Goal: Transaction & Acquisition: Purchase product/service

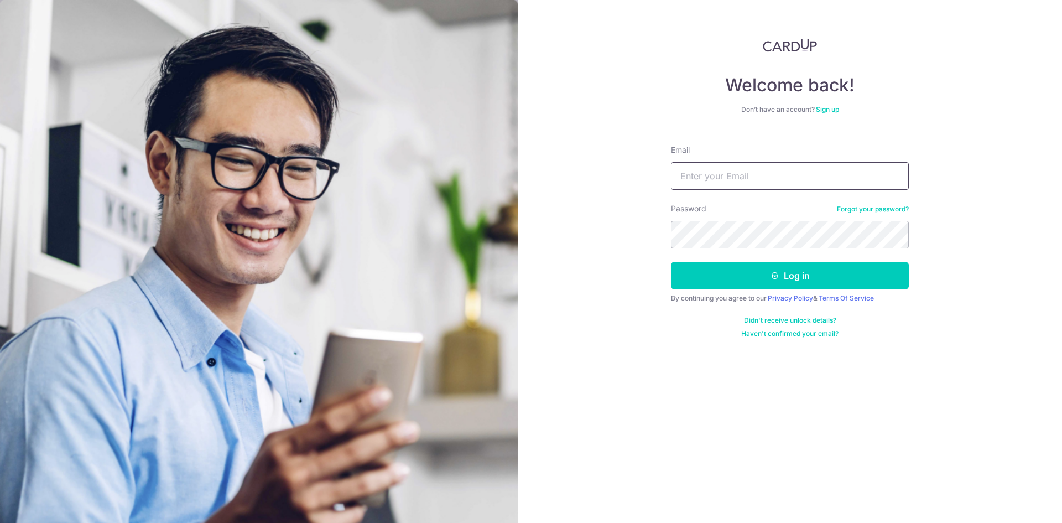
click at [699, 171] on input "Email" at bounding box center [790, 176] width 238 height 28
type input "jineshkpatel@gmail.com"
click at [816, 277] on button "Log in" at bounding box center [790, 276] width 238 height 28
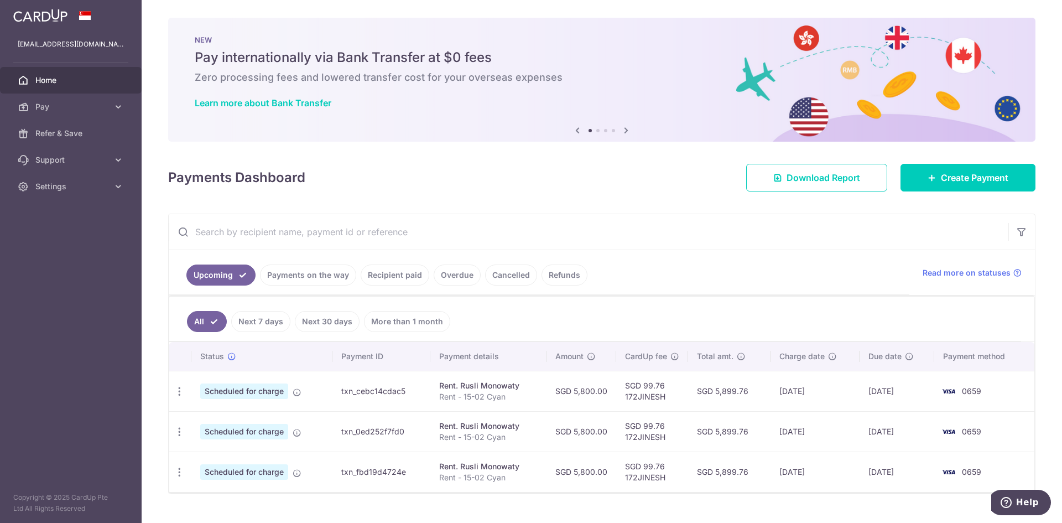
click at [384, 277] on link "Recipient paid" at bounding box center [395, 274] width 69 height 21
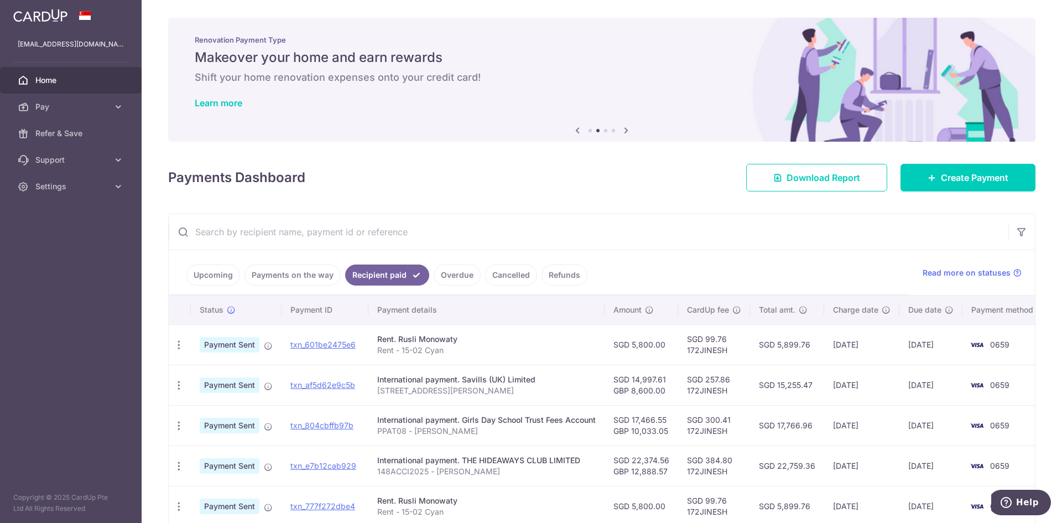
click at [77, 105] on span "Pay" at bounding box center [71, 106] width 73 height 11
click at [70, 128] on span "Payments" at bounding box center [71, 133] width 73 height 11
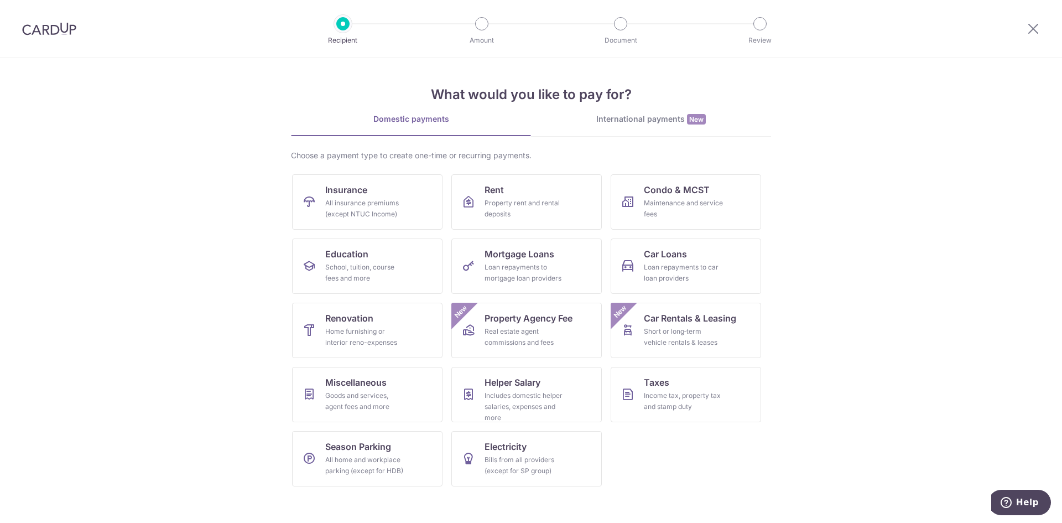
click at [658, 126] on link "International payments New" at bounding box center [651, 124] width 240 height 23
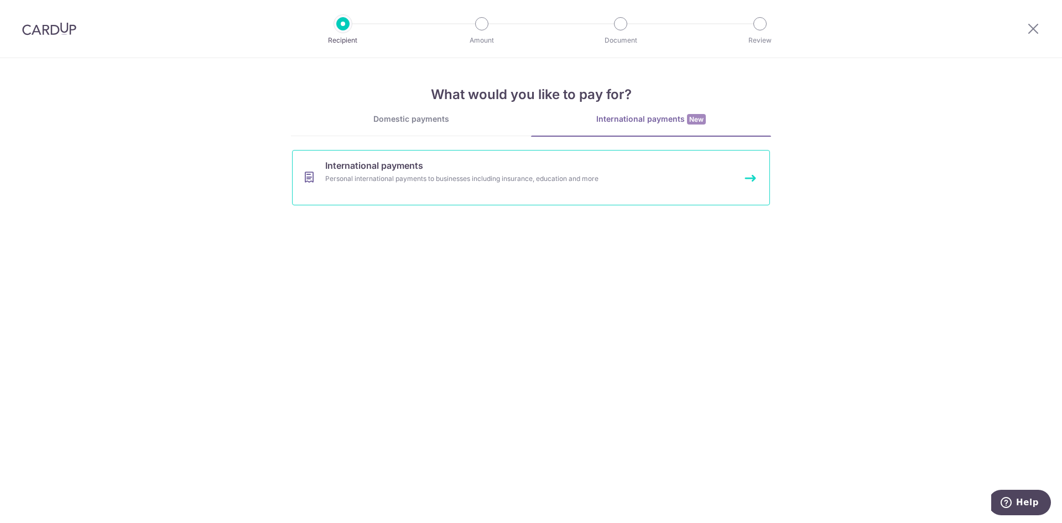
click at [476, 178] on div "Personal international payments to businesses including insurance, education an…" at bounding box center [516, 178] width 382 height 11
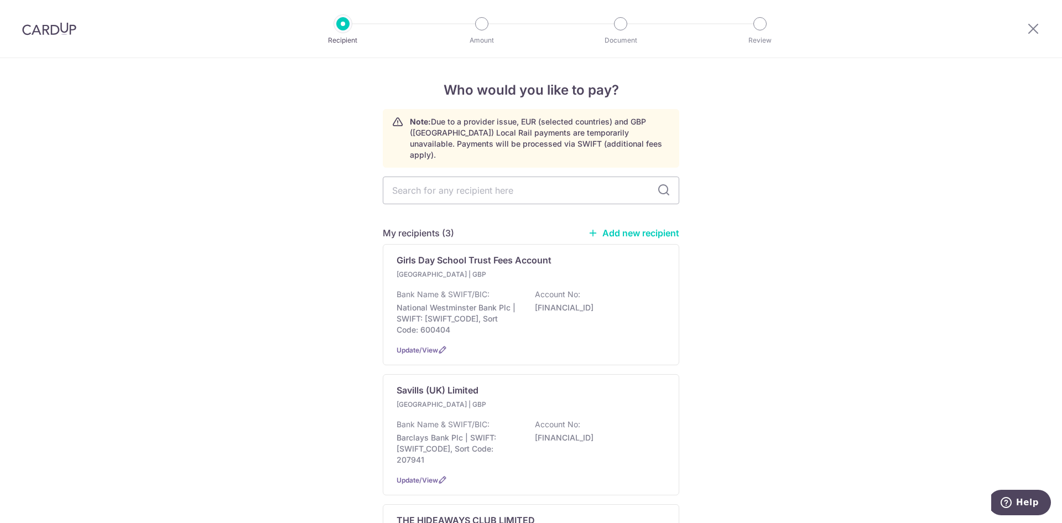
click at [660, 378] on div "Savills (UK) Limited United Kingdom | GBP Bank Name & SWIFT/BIC: Barclays Bank …" at bounding box center [531, 434] width 296 height 121
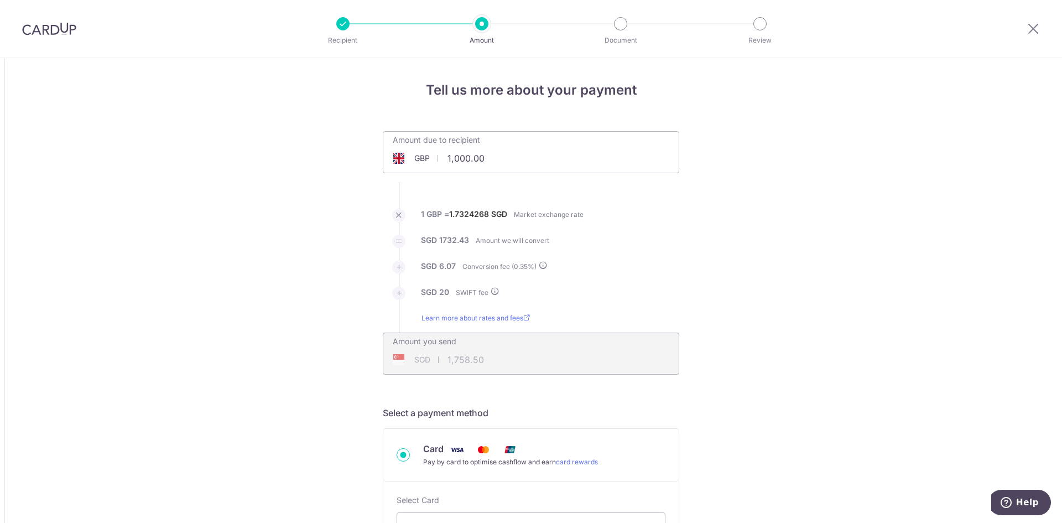
click at [484, 159] on input "1,000.00" at bounding box center [468, 157] width 171 height 25
type input "1"
click at [669, 264] on li "SGD 6.07 Conversion fee ( 0.35 %)" at bounding box center [531, 273] width 296 height 26
type input "8,600.00"
type input "14,970.09"
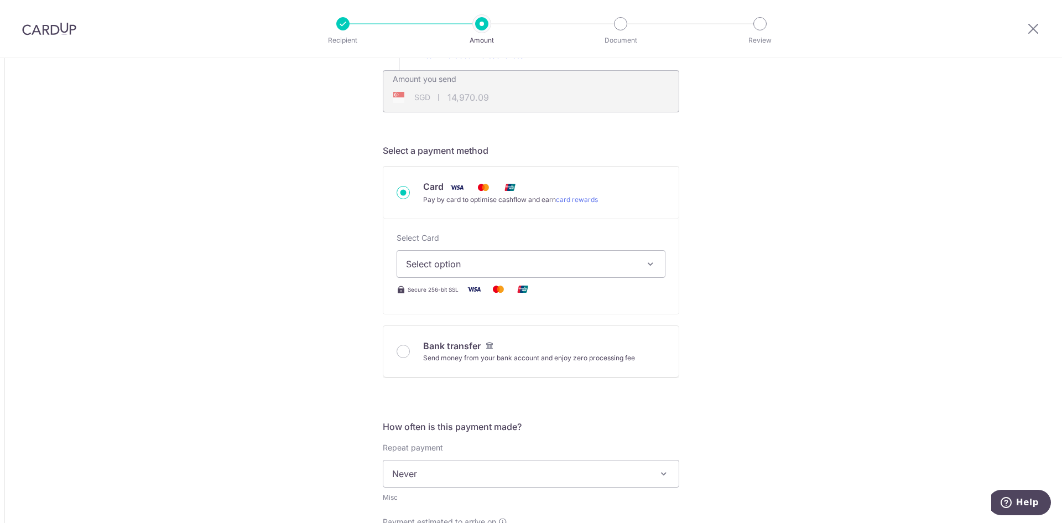
scroll to position [277, 0]
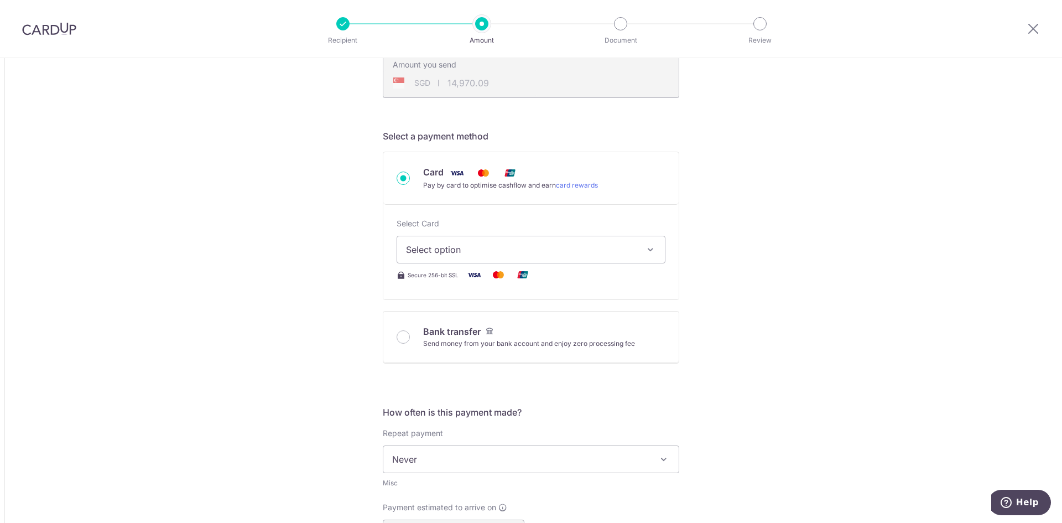
click at [629, 248] on span "Select option" at bounding box center [521, 249] width 230 height 13
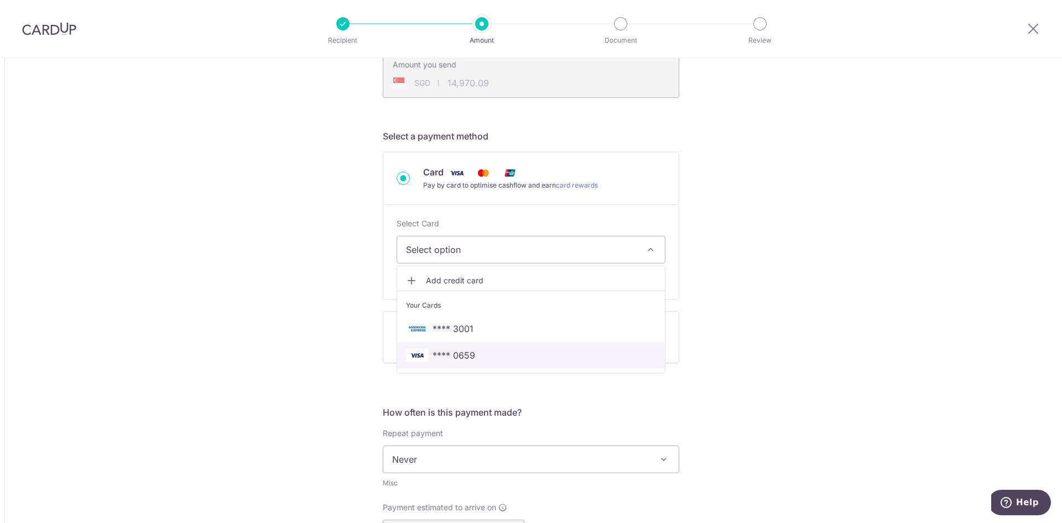
click at [479, 354] on span "**** 0659" at bounding box center [531, 354] width 250 height 13
type input "8,600.00"
type input "14,969.93"
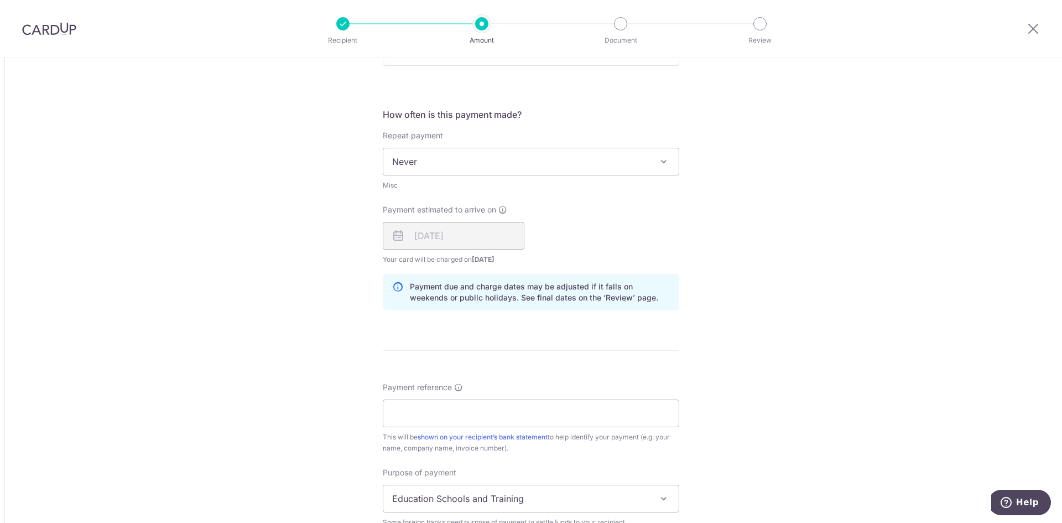
scroll to position [608, 0]
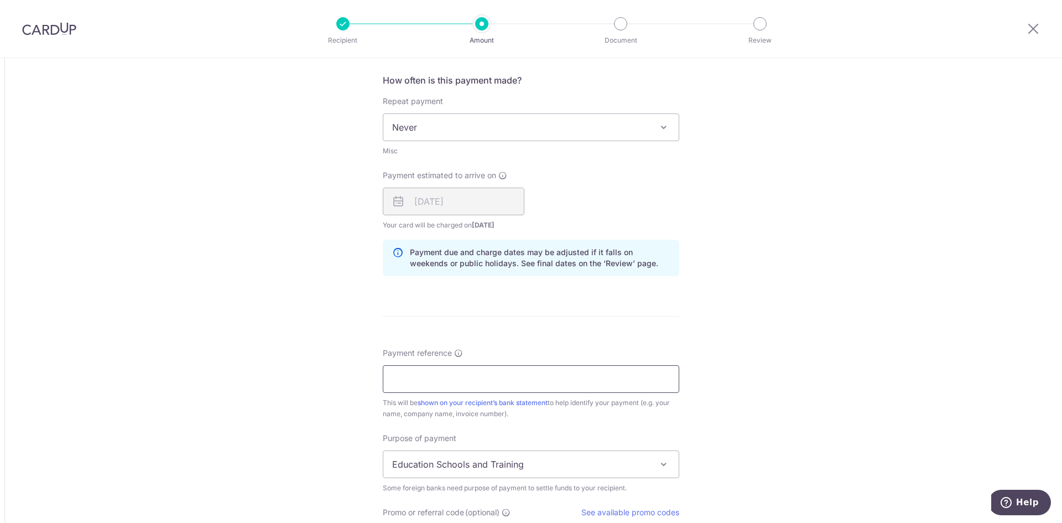
click at [488, 379] on input "Payment reference" at bounding box center [531, 379] width 296 height 28
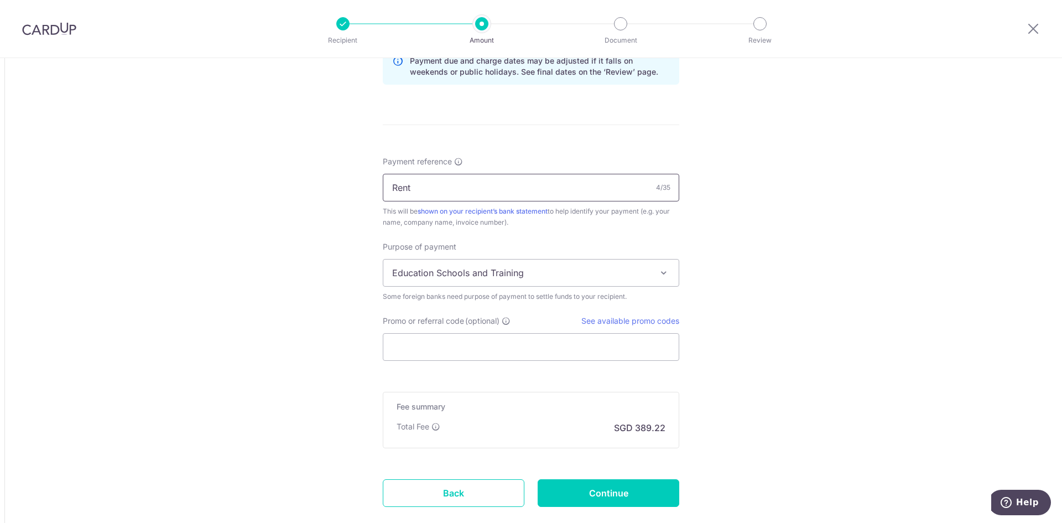
scroll to position [830, 0]
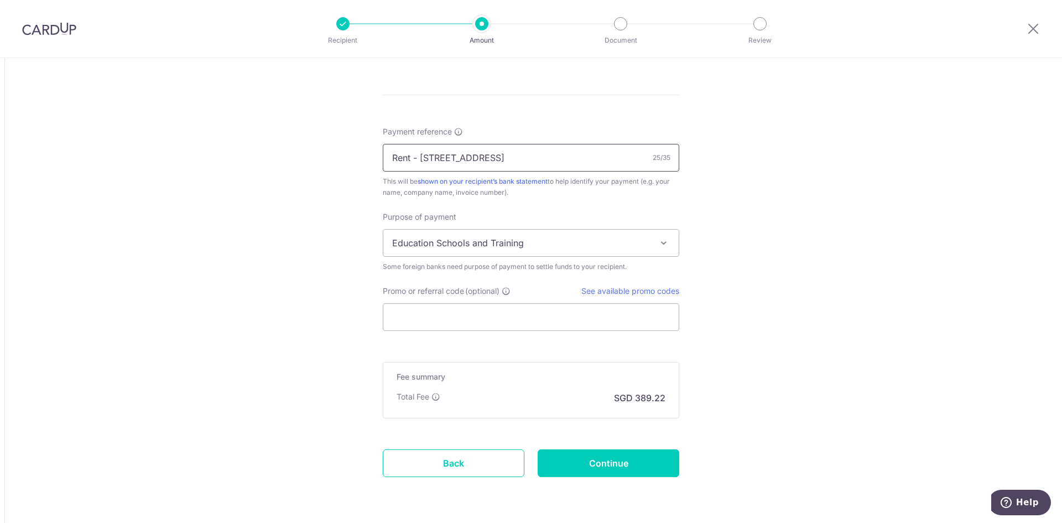
type input "Rent - 71 Winchendon Road"
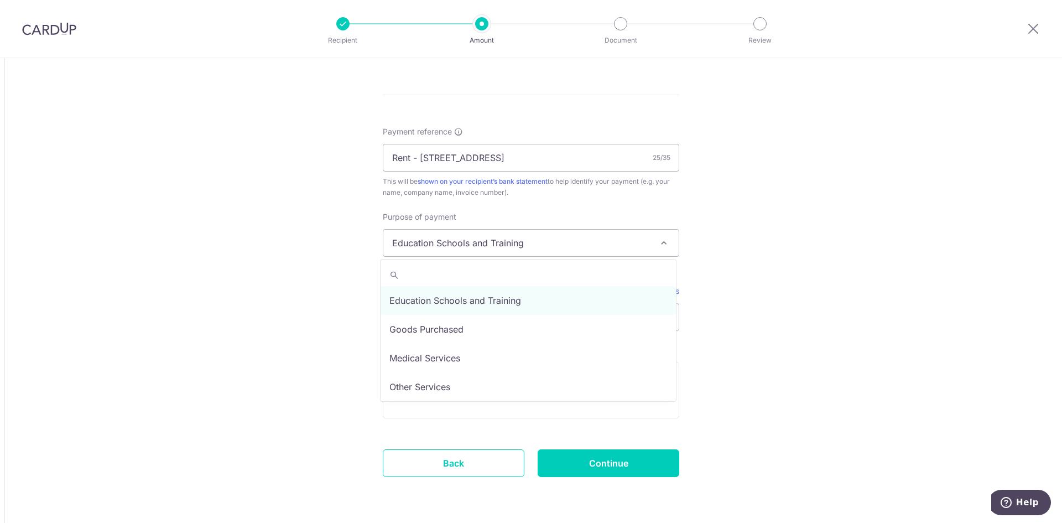
click at [514, 240] on span "Education Schools and Training" at bounding box center [530, 243] width 295 height 27
select select "Other Services"
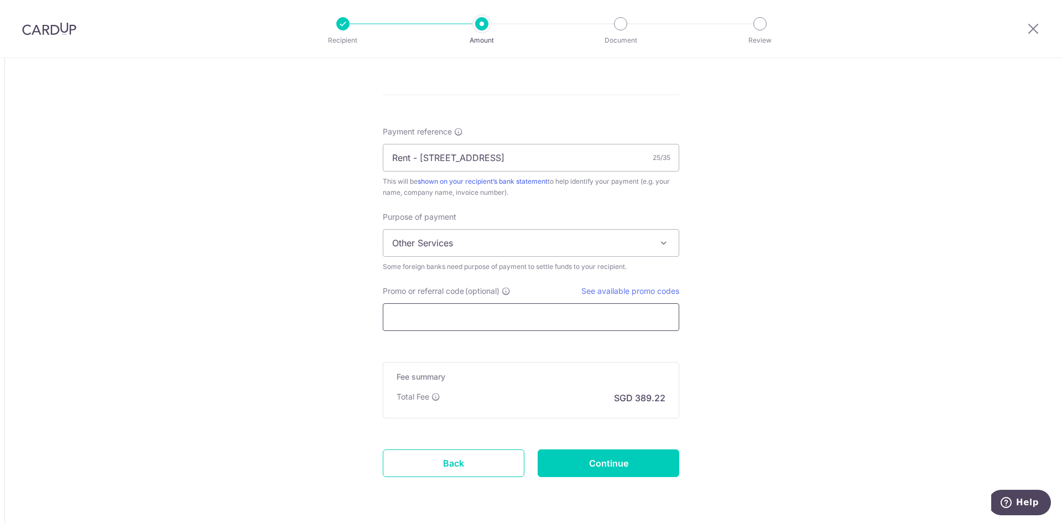
click at [445, 321] on input "Promo or referral code (optional)" at bounding box center [531, 317] width 296 height 28
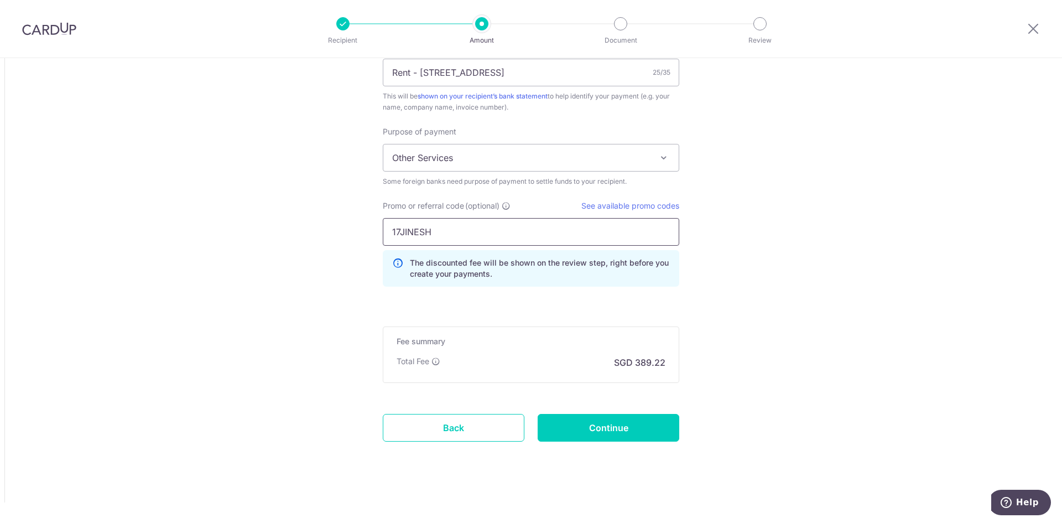
scroll to position [916, 0]
type input "17JINESH"
click at [616, 433] on input "Continue" at bounding box center [609, 426] width 142 height 28
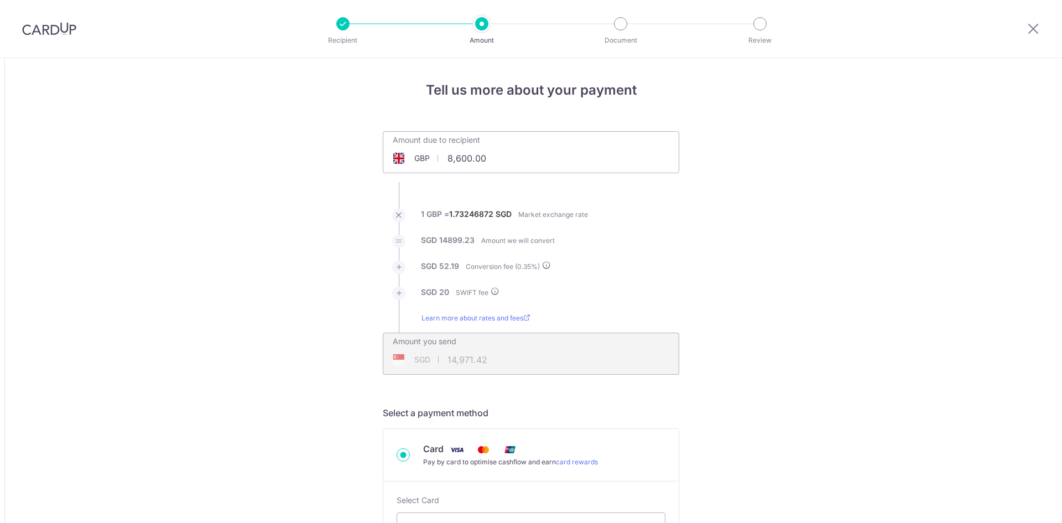
scroll to position [932, 0]
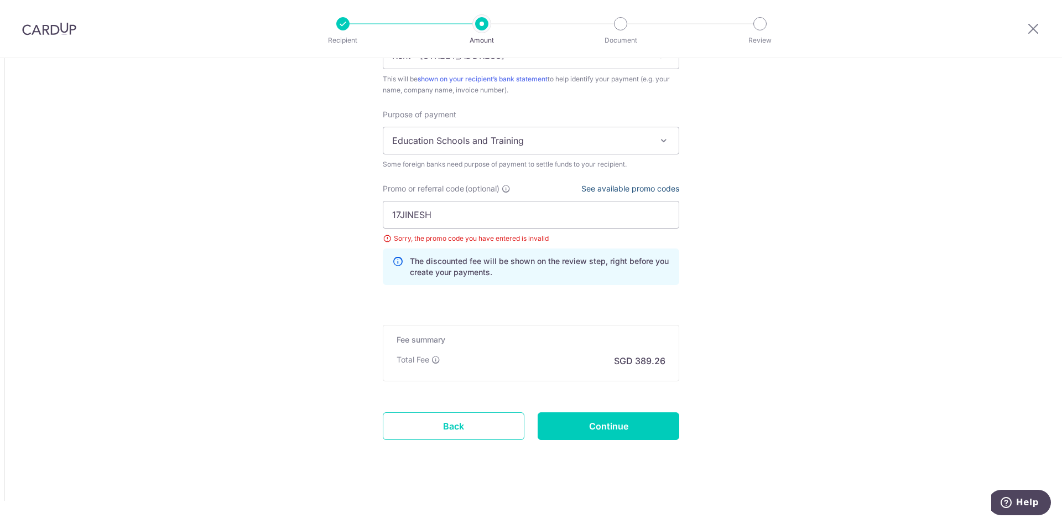
click at [635, 187] on link "See available promo codes" at bounding box center [630, 188] width 98 height 9
click at [398, 213] on input "17JINESH" at bounding box center [531, 215] width 296 height 28
type input "172JINESH"
click at [598, 426] on input "Continue" at bounding box center [609, 426] width 142 height 28
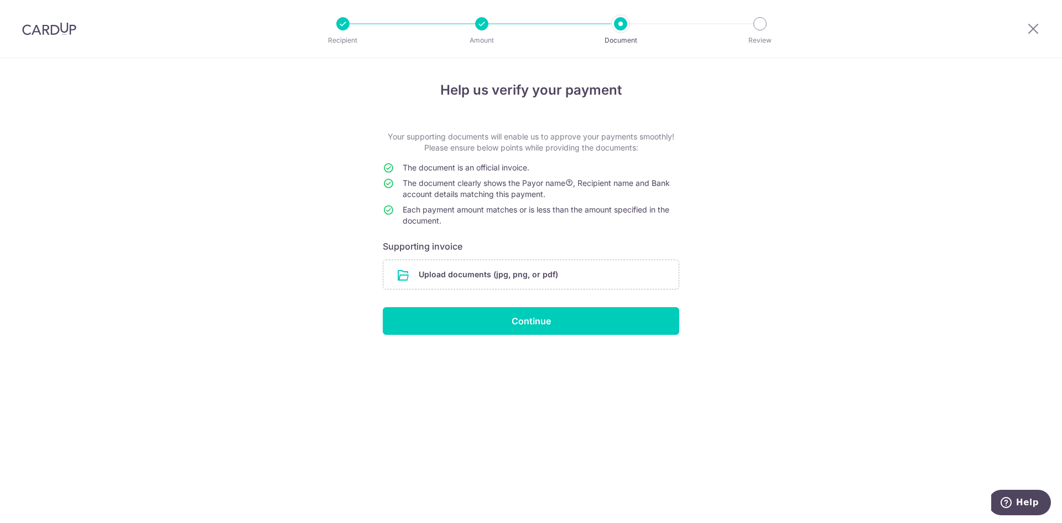
click at [531, 274] on input "file" at bounding box center [530, 274] width 295 height 29
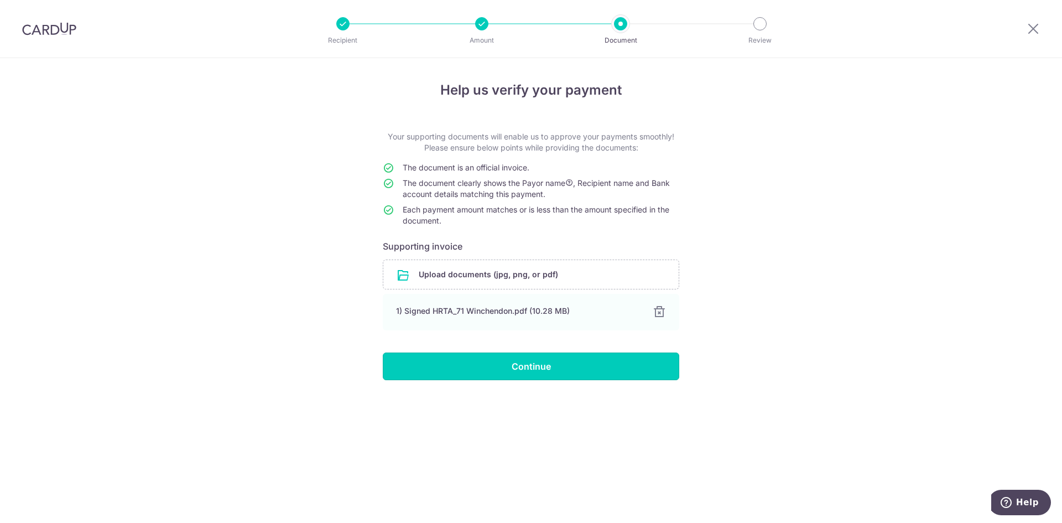
click at [548, 362] on input "Continue" at bounding box center [531, 366] width 296 height 28
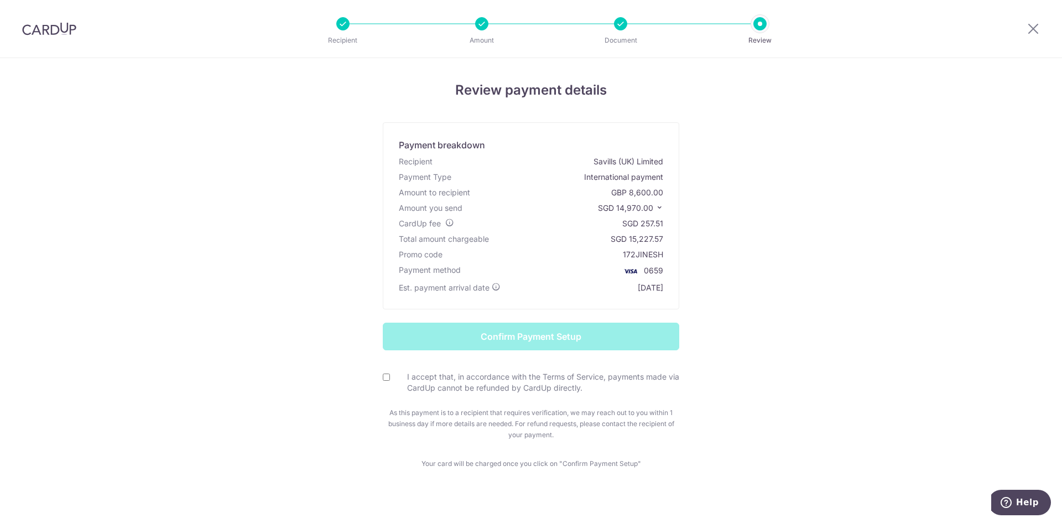
click at [383, 375] on input "I accept that, in accordance with the Terms of Service, payments made via CardU…" at bounding box center [386, 376] width 7 height 7
checkbox input "true"
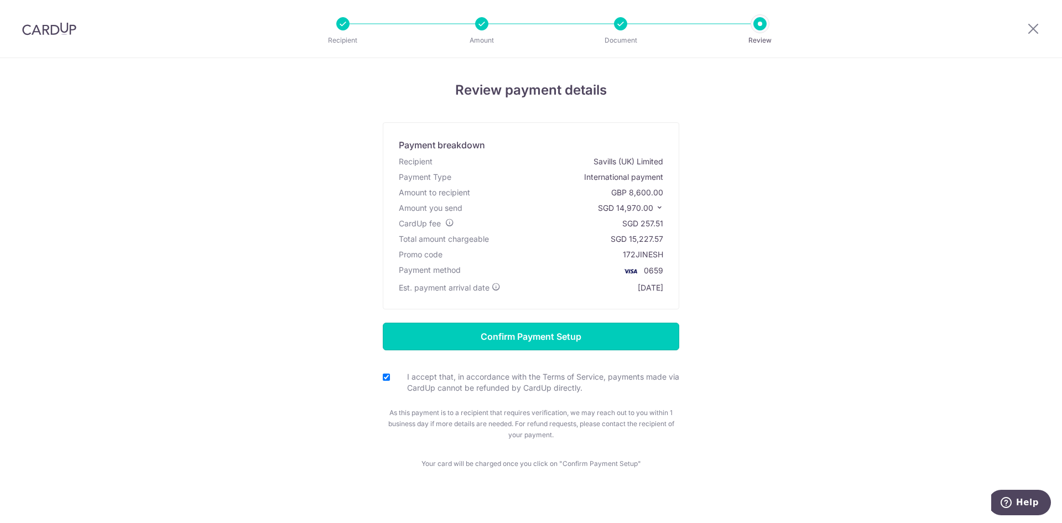
click at [543, 337] on input "Confirm Payment Setup" at bounding box center [531, 336] width 296 height 28
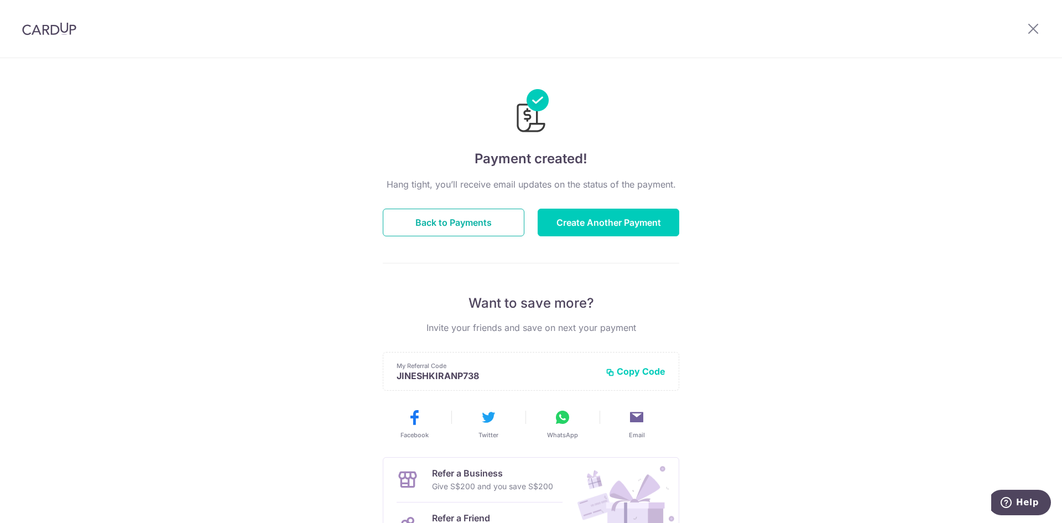
click at [467, 219] on button "Back to Payments" at bounding box center [454, 222] width 142 height 28
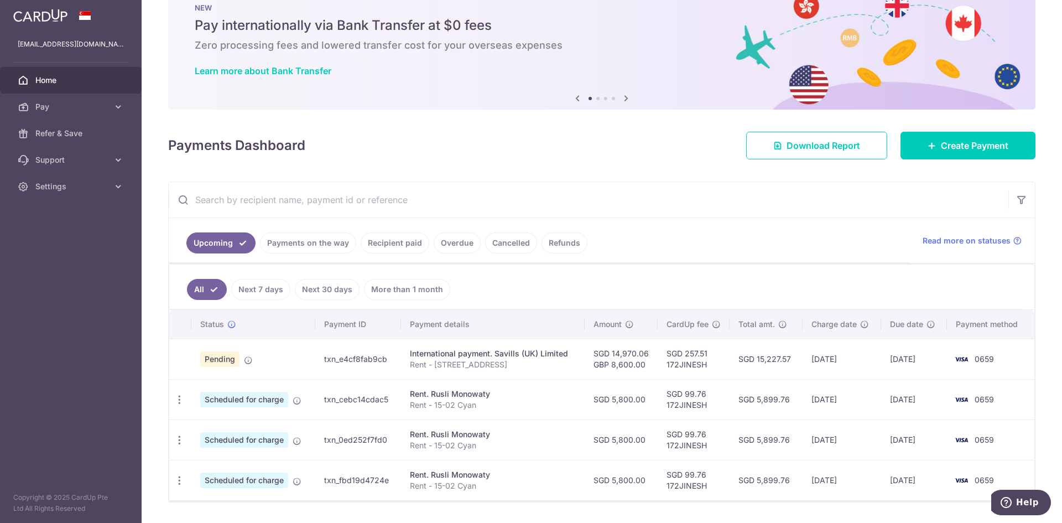
scroll to position [64, 0]
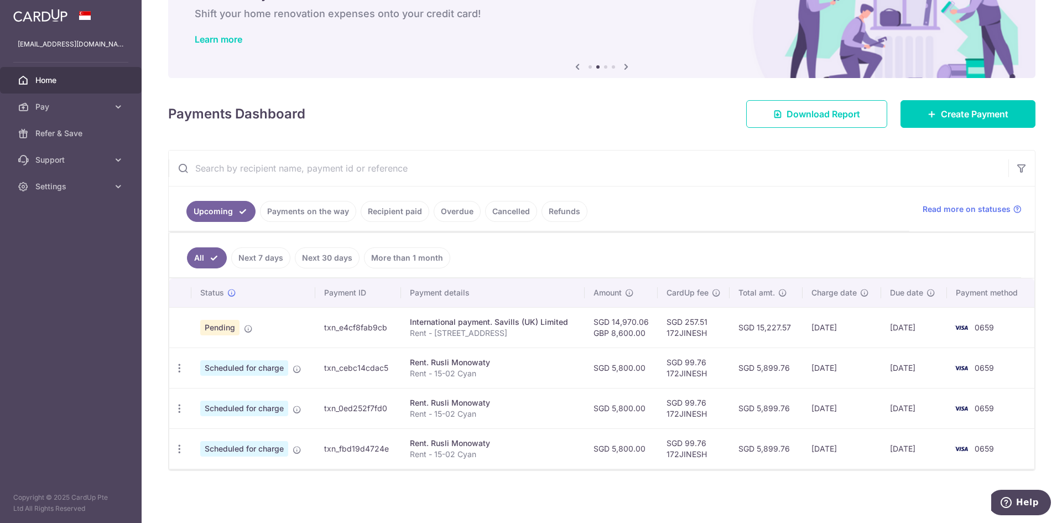
click at [406, 212] on link "Recipient paid" at bounding box center [395, 211] width 69 height 21
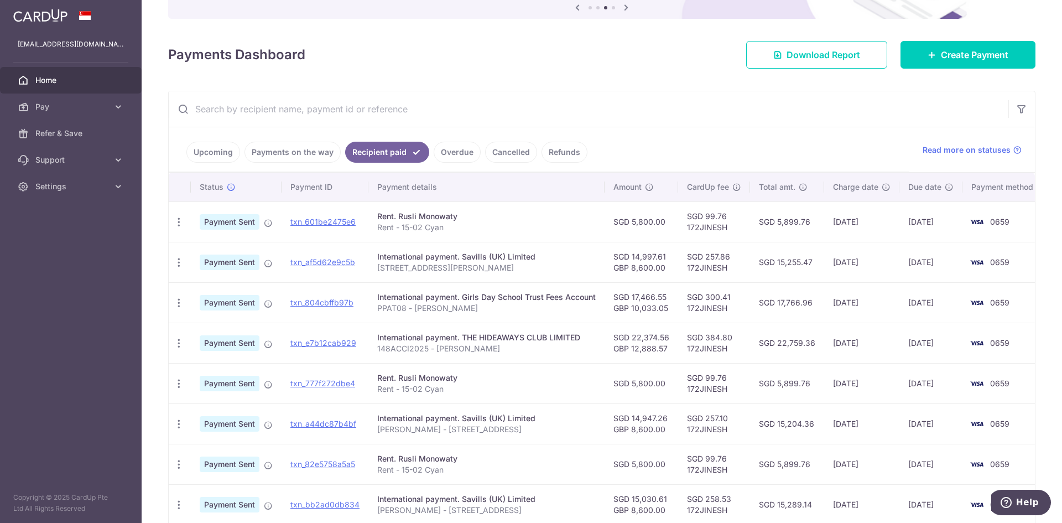
scroll to position [0, 0]
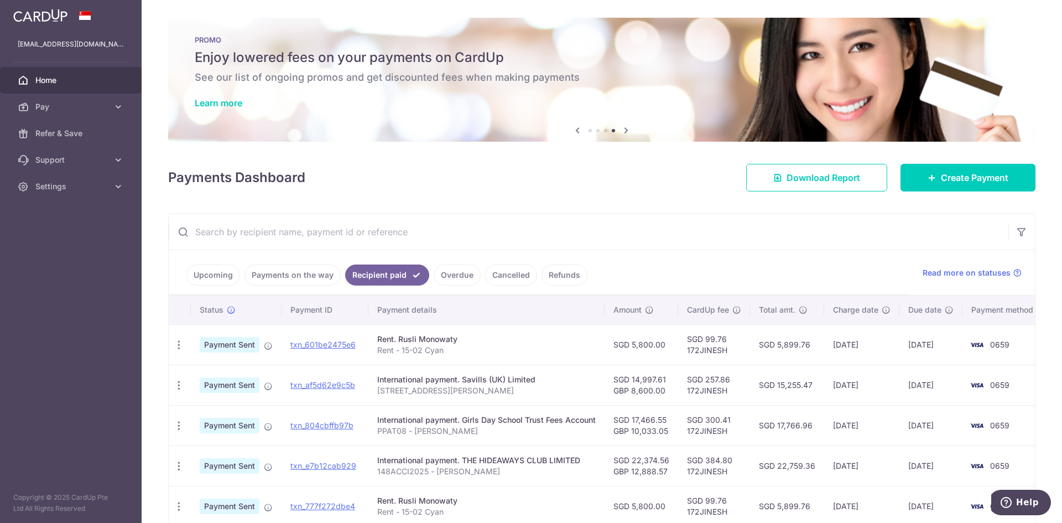
click at [284, 271] on link "Payments on the way" at bounding box center [292, 274] width 96 height 21
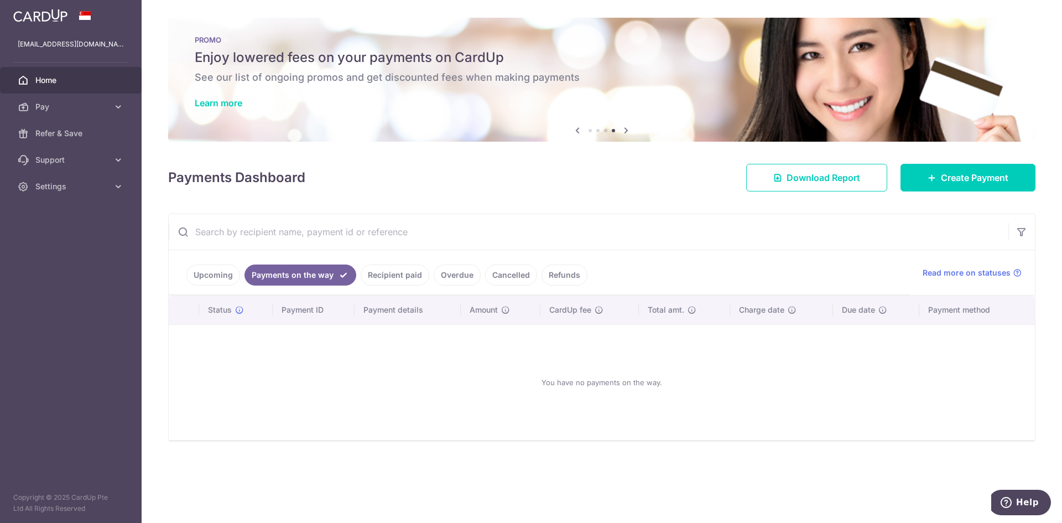
click at [213, 274] on link "Upcoming" at bounding box center [213, 274] width 54 height 21
